Goal: Find specific page/section: Find specific page/section

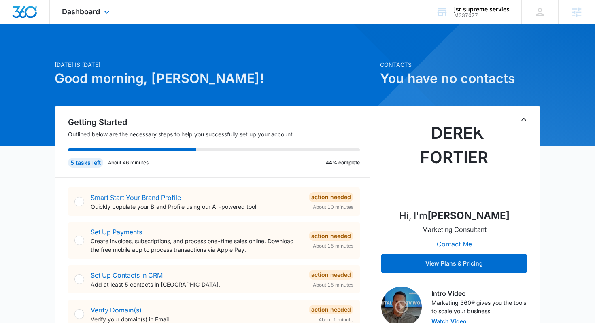
click at [82, 6] on div "Dashboard Apps Reputation Websites Forms CRM Email Social Shop Content Ads Inte…" at bounding box center [87, 12] width 74 height 24
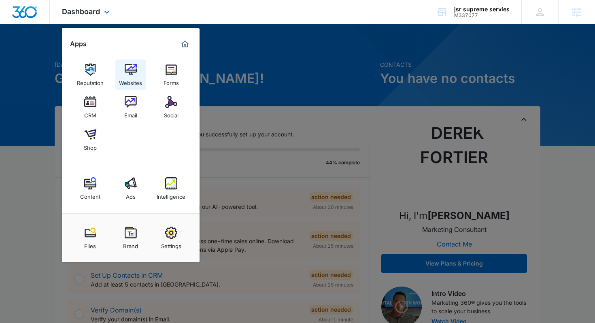
click at [132, 70] on img at bounding box center [131, 70] width 12 height 12
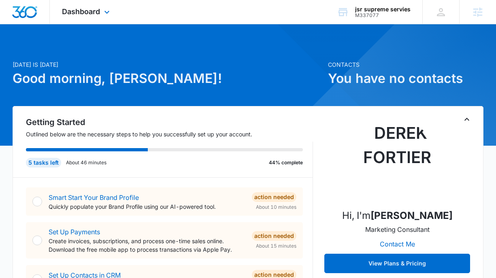
click at [99, 17] on div "Dashboard Apps Reputation Websites Forms CRM Email Social Shop Content Ads Inte…" at bounding box center [87, 12] width 74 height 24
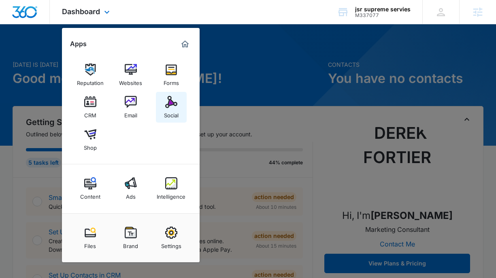
click at [174, 113] on div "Social" at bounding box center [171, 113] width 15 height 11
